Goal: Find contact information: Find contact information

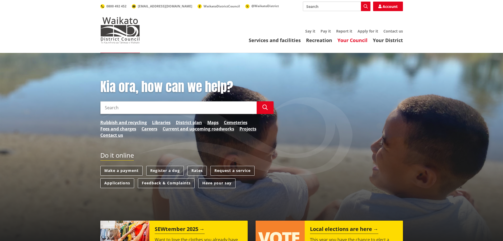
click at [359, 40] on link "Your Council" at bounding box center [353, 40] width 30 height 6
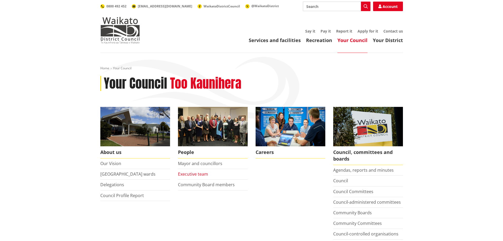
click at [196, 173] on link "Executive team" at bounding box center [193, 174] width 30 height 6
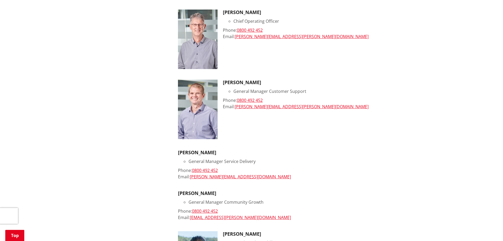
scroll to position [185, 0]
click at [302, 107] on div "Email: [PERSON_NAME][EMAIL_ADDRESS][PERSON_NAME][DOMAIN_NAME]" at bounding box center [313, 107] width 180 height 6
click at [303, 107] on div "Email: [PERSON_NAME][EMAIL_ADDRESS][PERSON_NAME][DOMAIN_NAME]" at bounding box center [313, 107] width 180 height 6
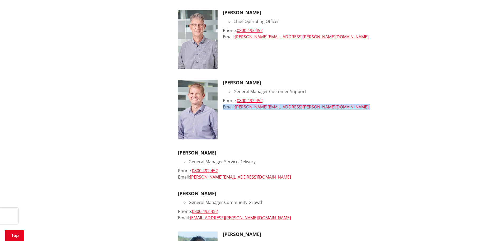
click at [303, 107] on div "Email: [PERSON_NAME][EMAIL_ADDRESS][PERSON_NAME][DOMAIN_NAME]" at bounding box center [313, 107] width 180 height 6
copy ul "Email: [PERSON_NAME][EMAIL_ADDRESS][PERSON_NAME][DOMAIN_NAME]"
click at [345, 131] on div "[PERSON_NAME] General Manager Customer Support Phone: [PHONE_NUMBER] Email: [PE…" at bounding box center [313, 109] width 180 height 59
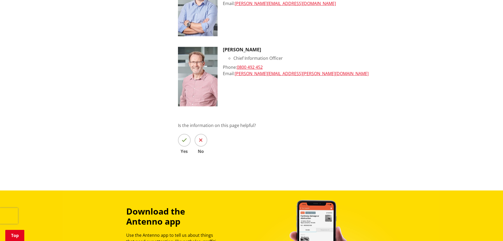
scroll to position [502, 0]
